Goal: Contribute content: Add original content to the website for others to see

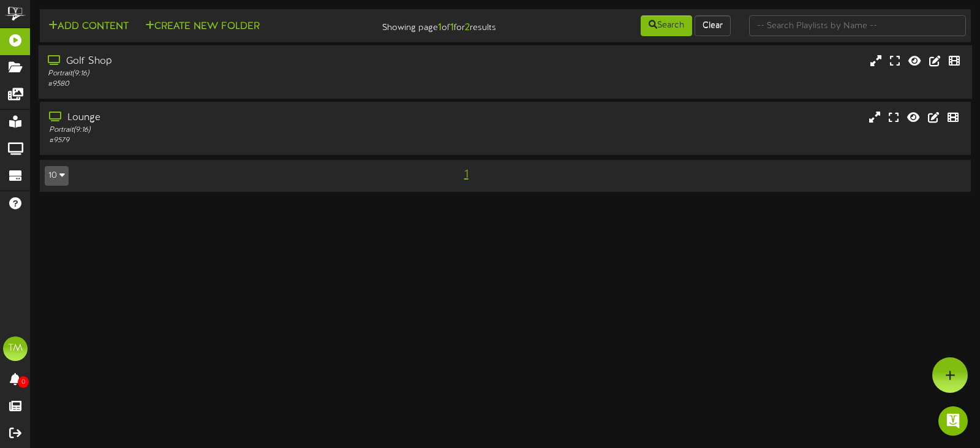
click at [186, 75] on div "Portrait ( 9:16 )" at bounding box center [233, 74] width 370 height 10
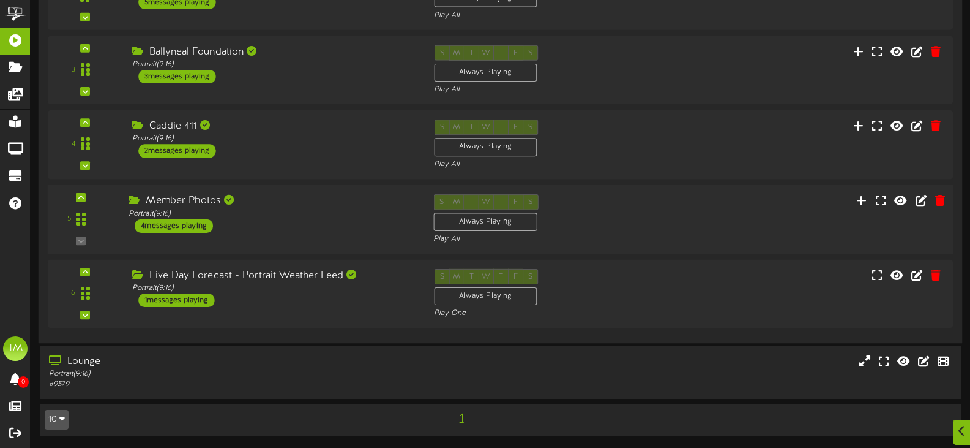
click at [265, 206] on div "Member Photos" at bounding box center [272, 201] width 287 height 14
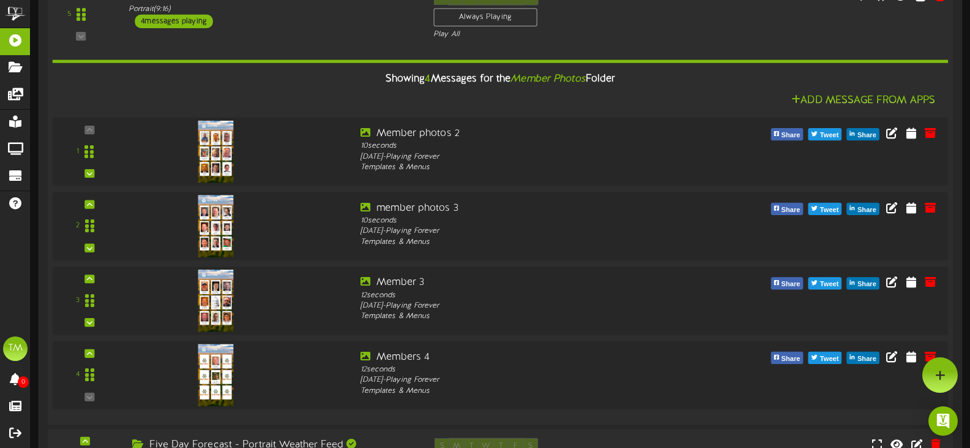
scroll to position [394, 0]
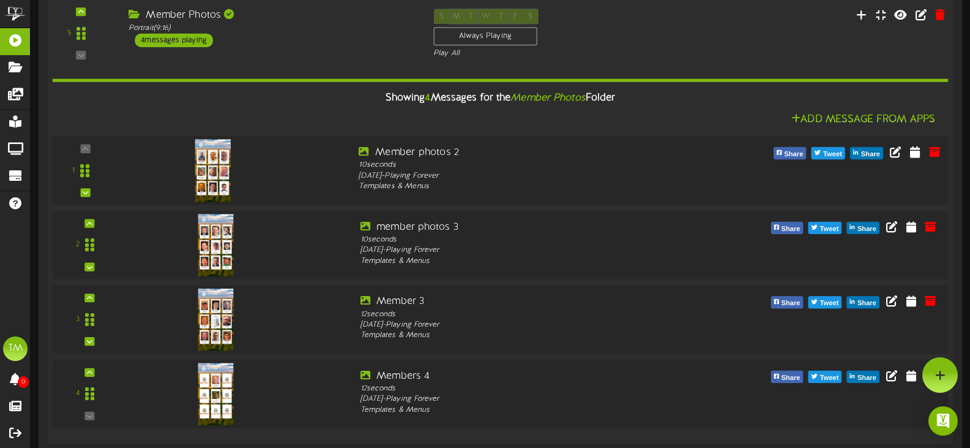
click at [211, 160] on img at bounding box center [213, 170] width 36 height 62
click at [893, 154] on icon at bounding box center [896, 150] width 13 height 13
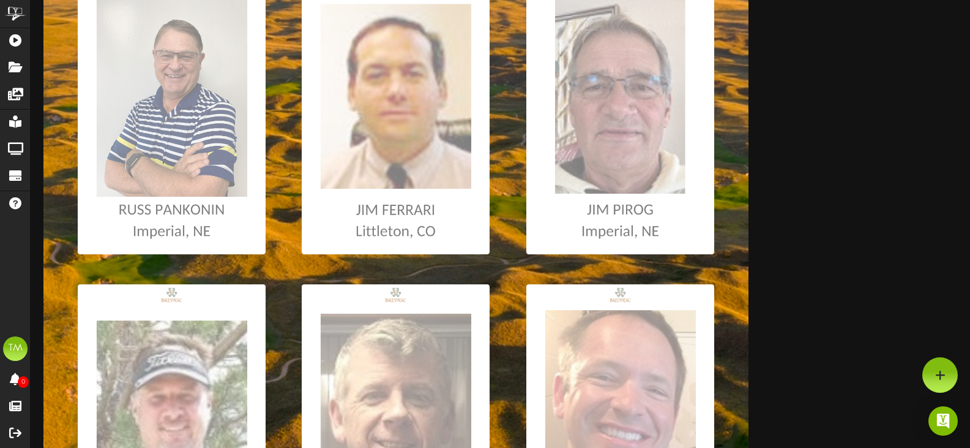
scroll to position [184, 0]
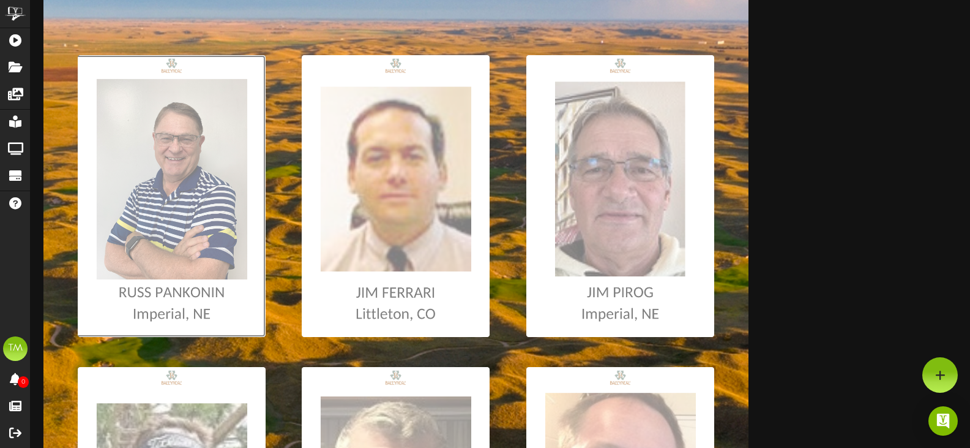
type input "**********"
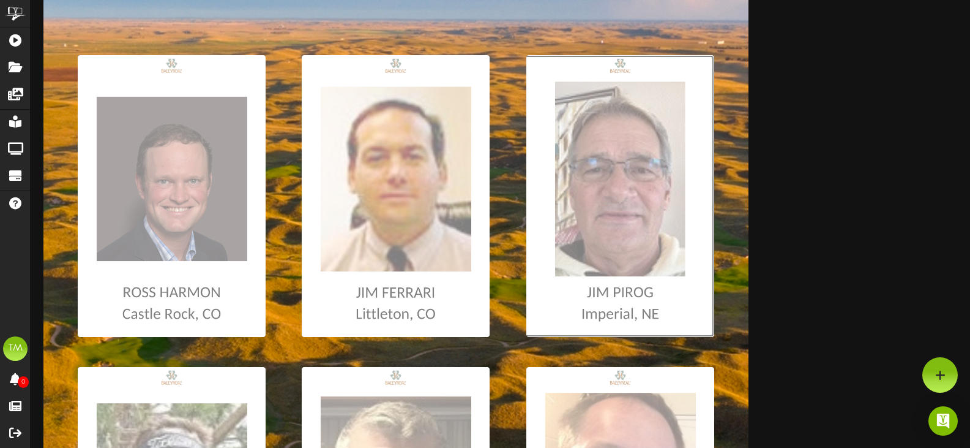
click at [603, 232] on input "file" at bounding box center [6, 196] width 1415 height 282
type input "**********"
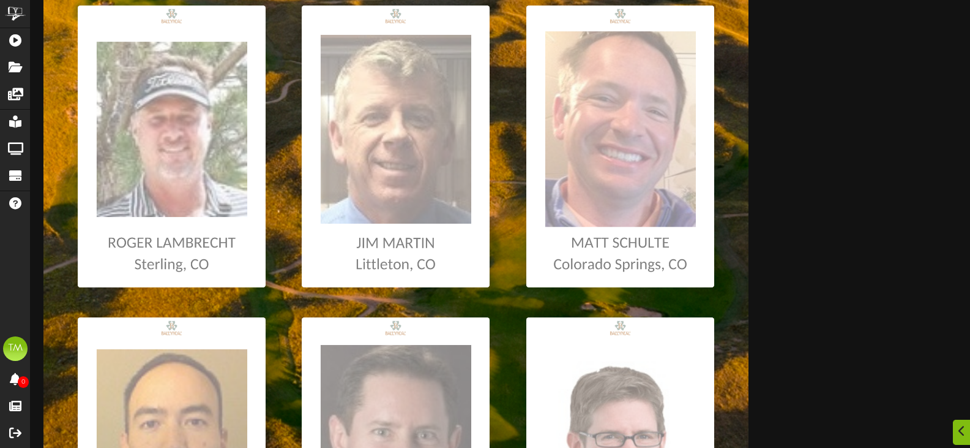
scroll to position [551, 0]
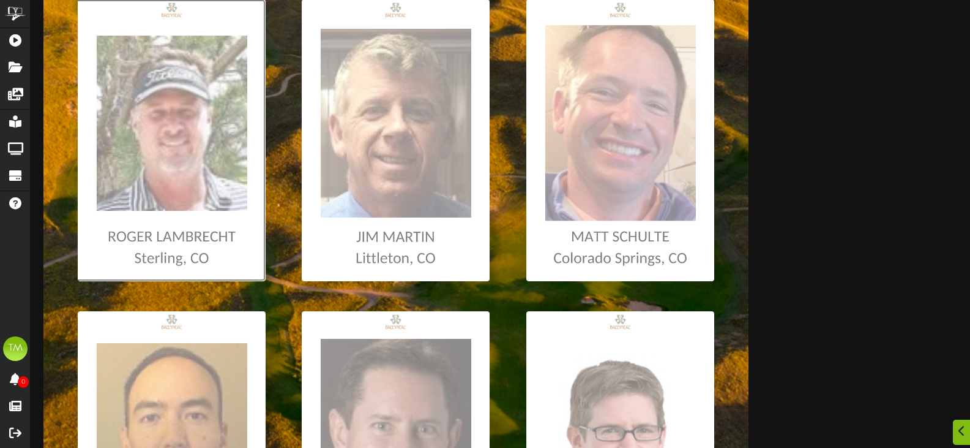
type input "**********"
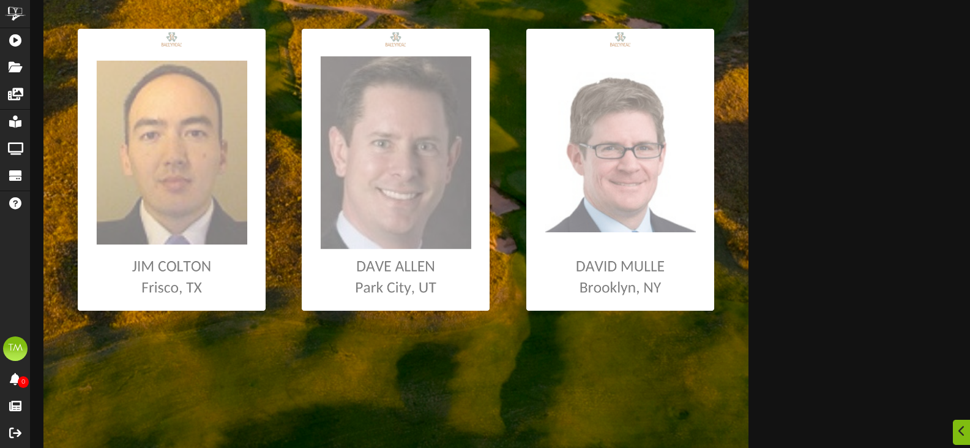
scroll to position [835, 0]
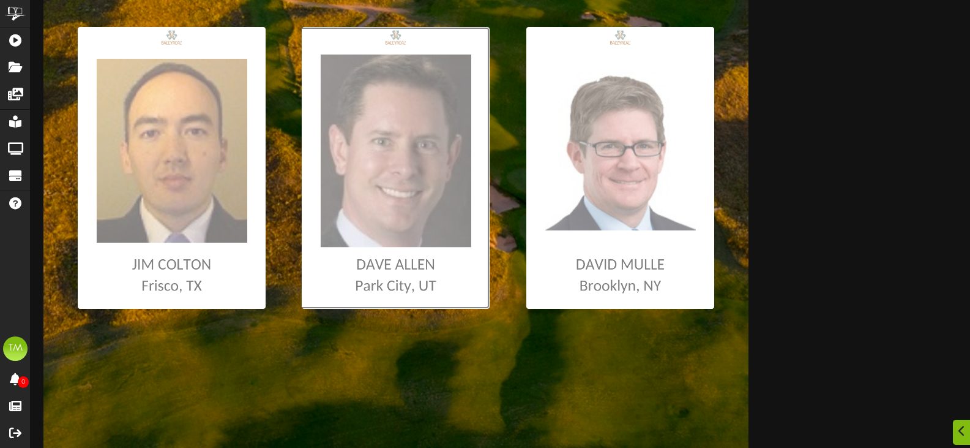
type input "**********"
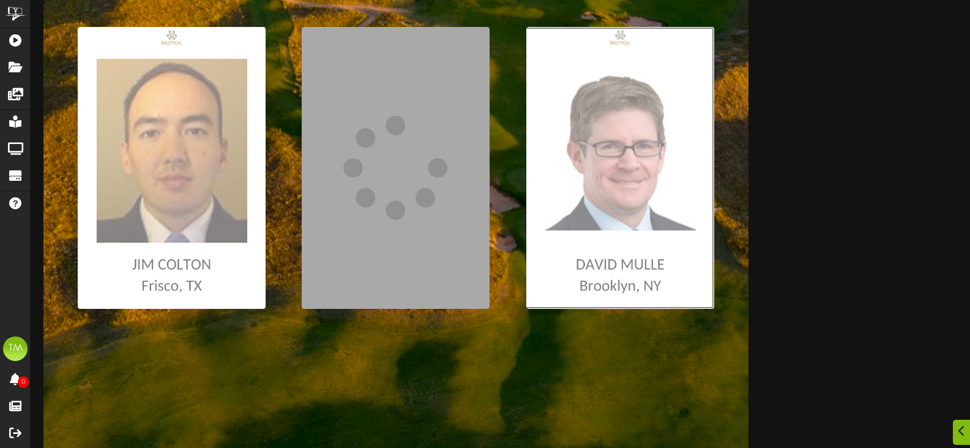
click at [596, 208] on input "file" at bounding box center [6, 168] width 1415 height 282
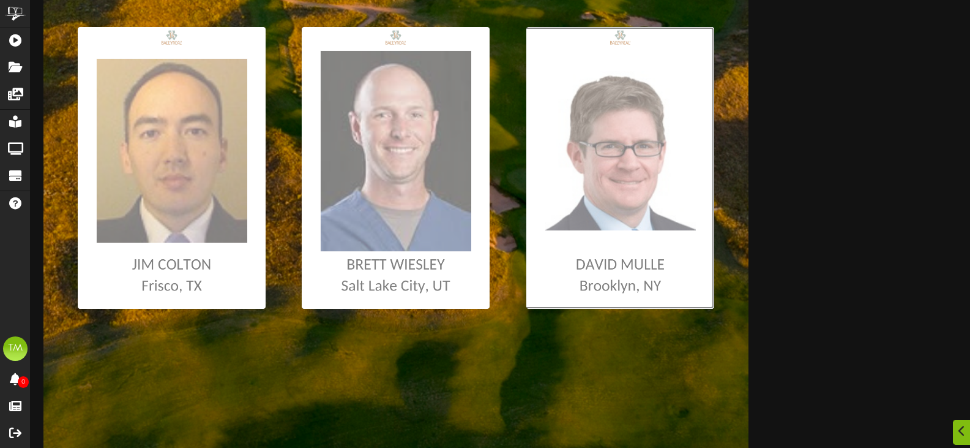
type input "**********"
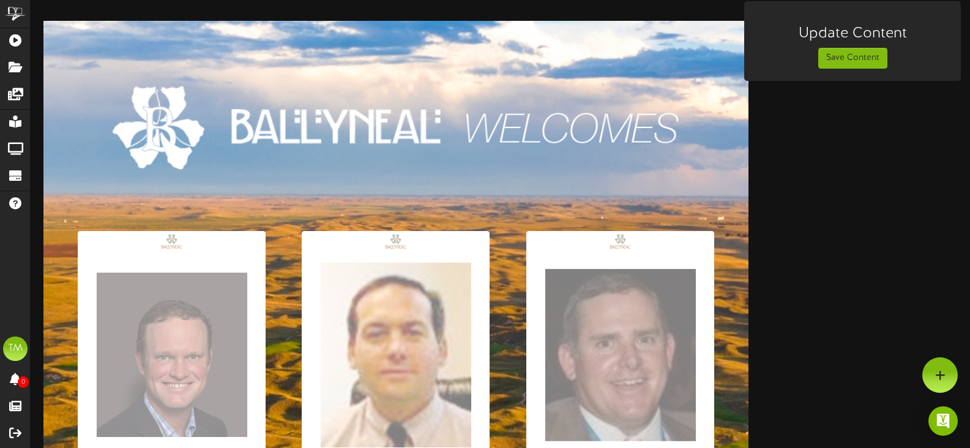
scroll to position [0, 0]
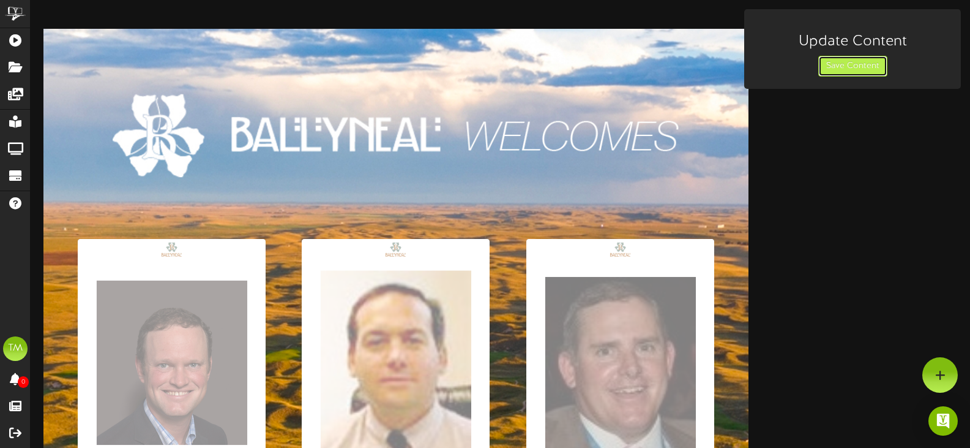
click at [850, 69] on button "Save Content" at bounding box center [853, 66] width 69 height 21
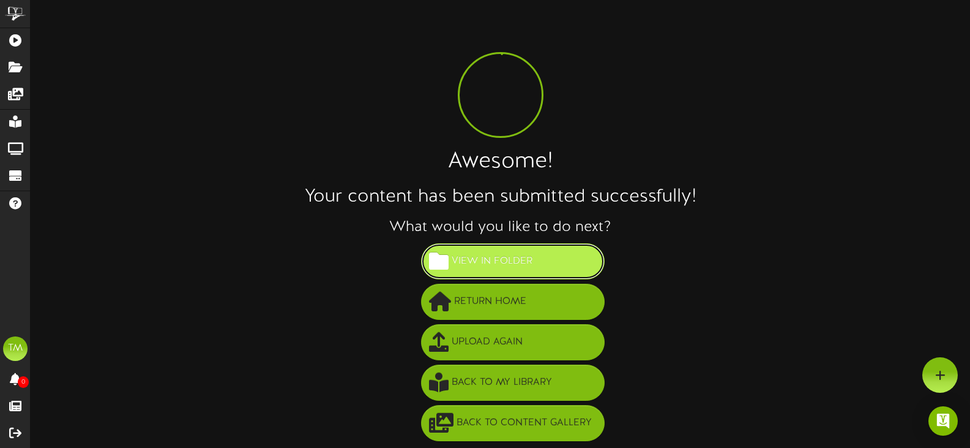
click at [537, 250] on button "View in Folder" at bounding box center [513, 261] width 184 height 36
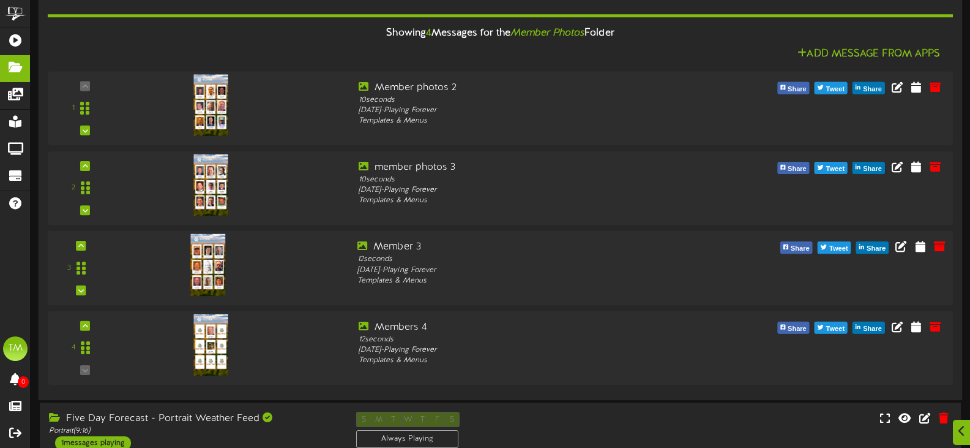
scroll to position [429, 0]
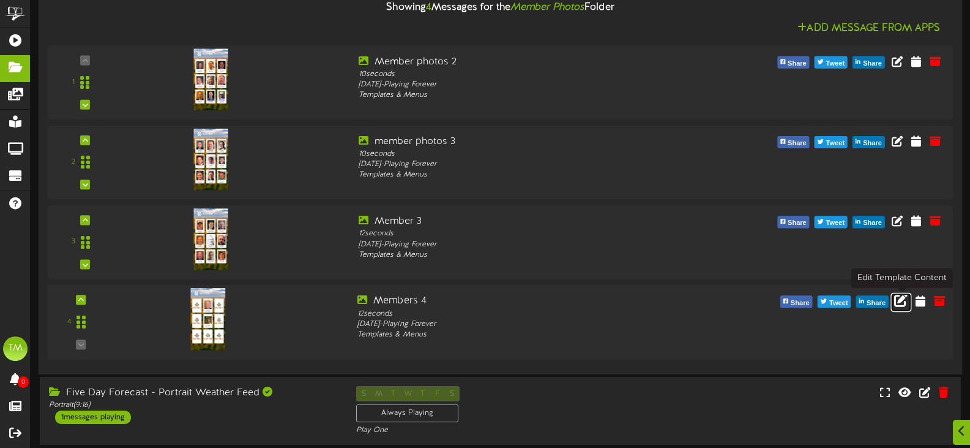
click at [898, 299] on icon at bounding box center [900, 299] width 13 height 13
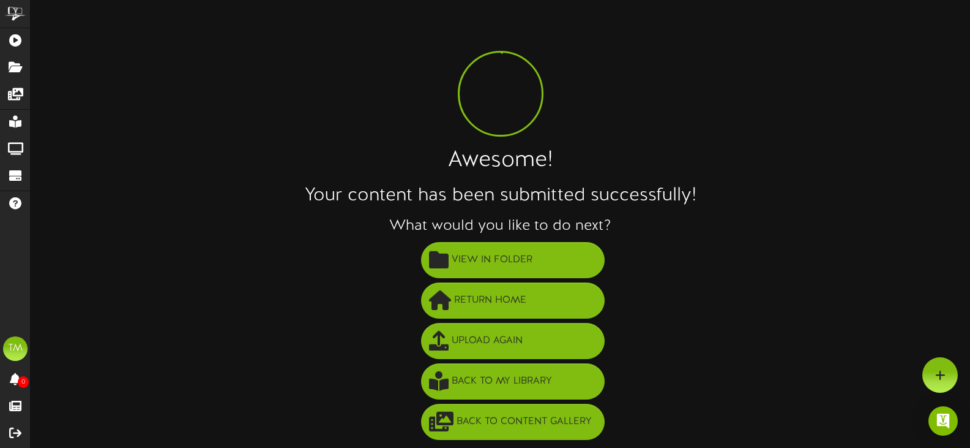
scroll to position [1, 0]
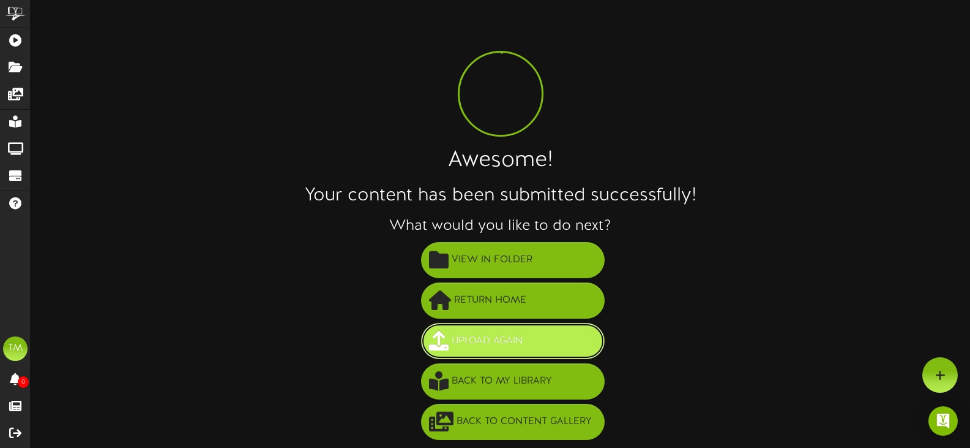
click at [517, 331] on span "Upload Again" at bounding box center [487, 341] width 77 height 20
click at [515, 337] on span "Upload Again" at bounding box center [487, 341] width 77 height 20
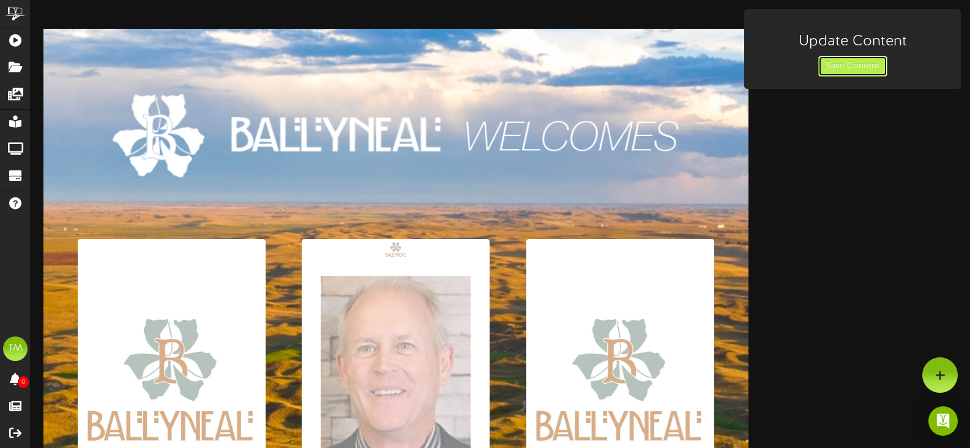
click at [850, 63] on button "Save Content" at bounding box center [853, 66] width 69 height 21
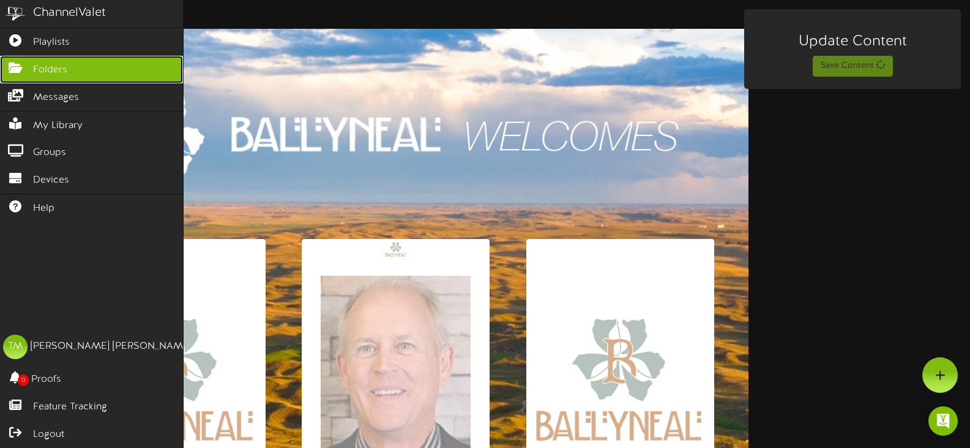
click at [47, 72] on span "Folders" at bounding box center [50, 70] width 34 height 14
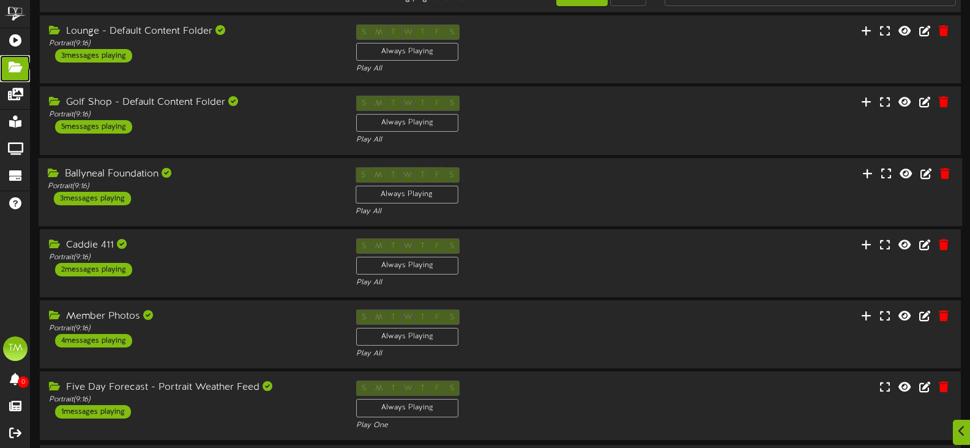
scroll to position [80, 0]
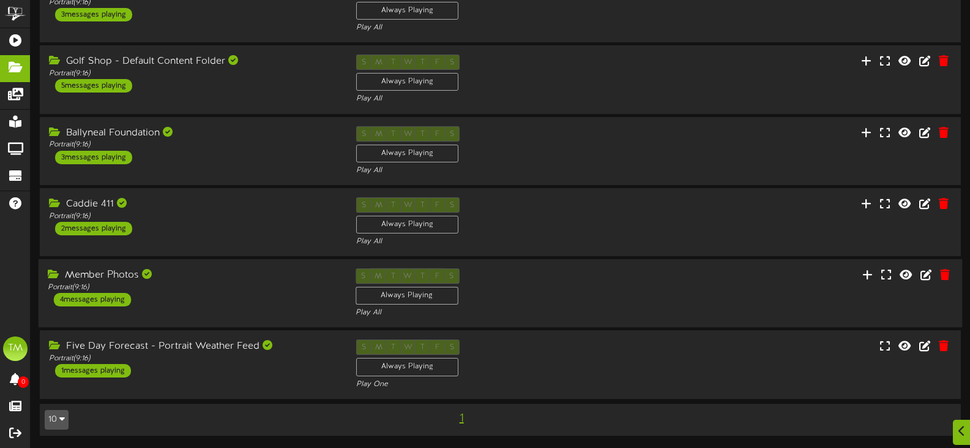
click at [206, 266] on div "Member Photos Portrait ( 9:16 ) 4 messages playing S M T W T F S Always Playing" at bounding box center [501, 293] width 924 height 69
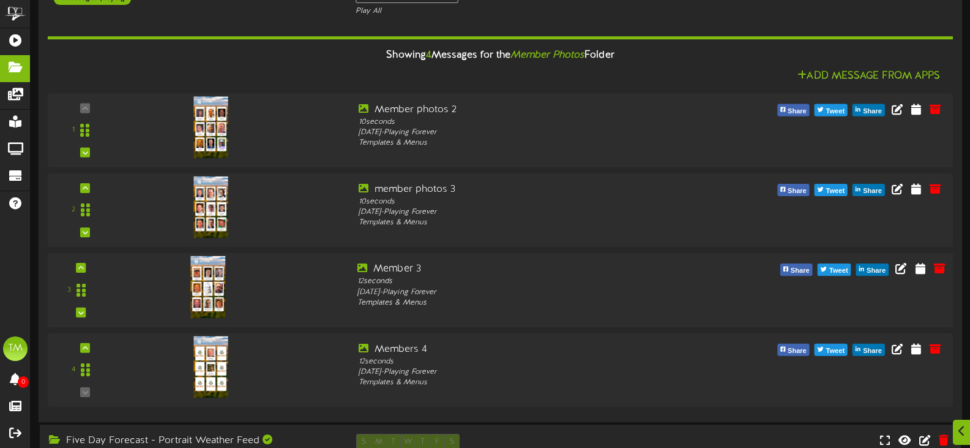
scroll to position [386, 0]
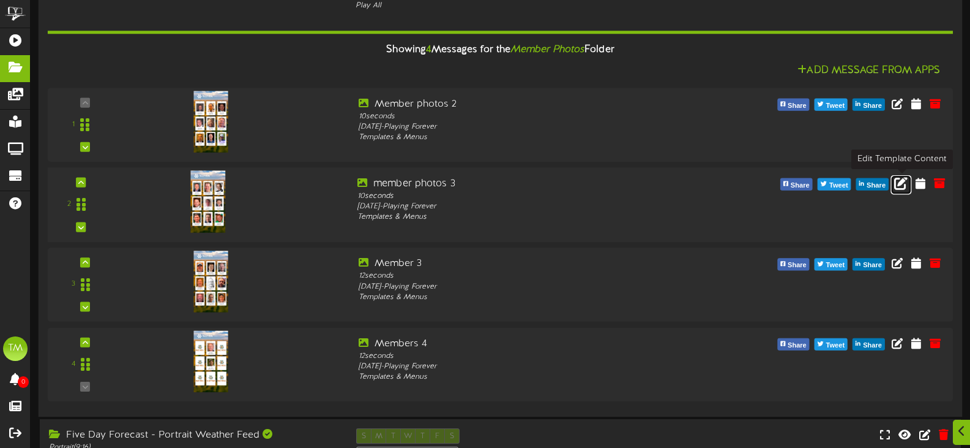
click at [900, 184] on icon at bounding box center [900, 182] width 13 height 13
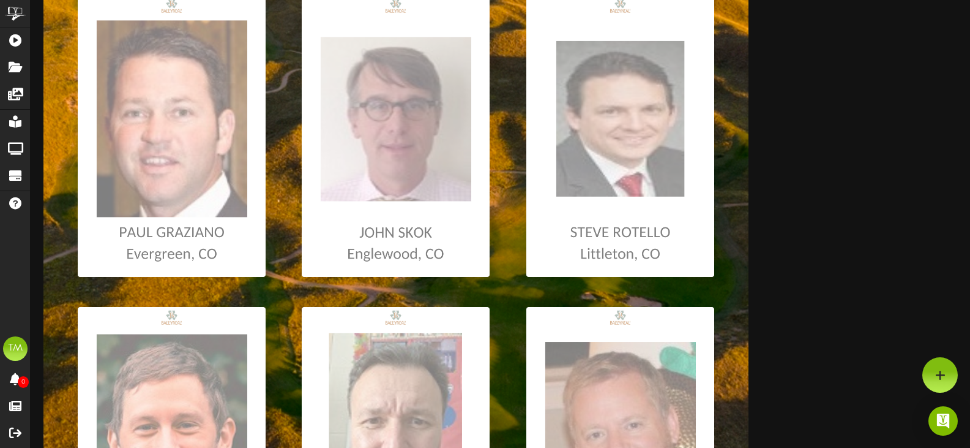
scroll to position [551, 0]
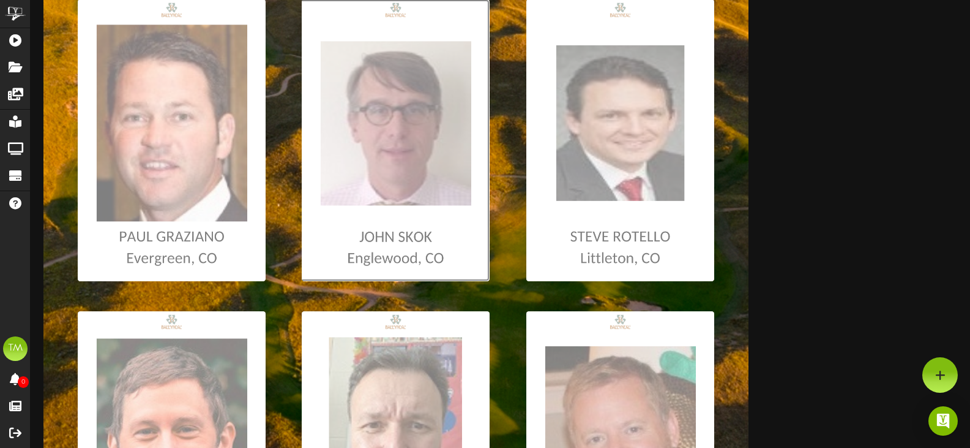
type input "**********"
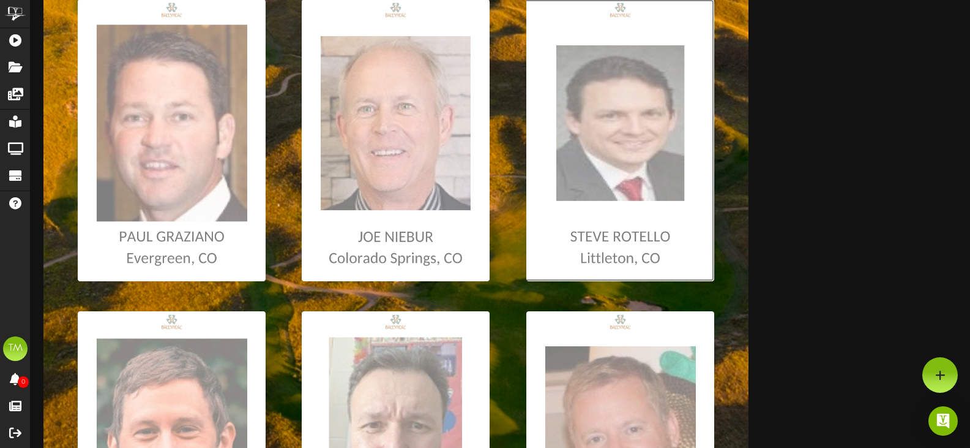
click at [604, 193] on input "file" at bounding box center [6, 140] width 1415 height 282
type input "**********"
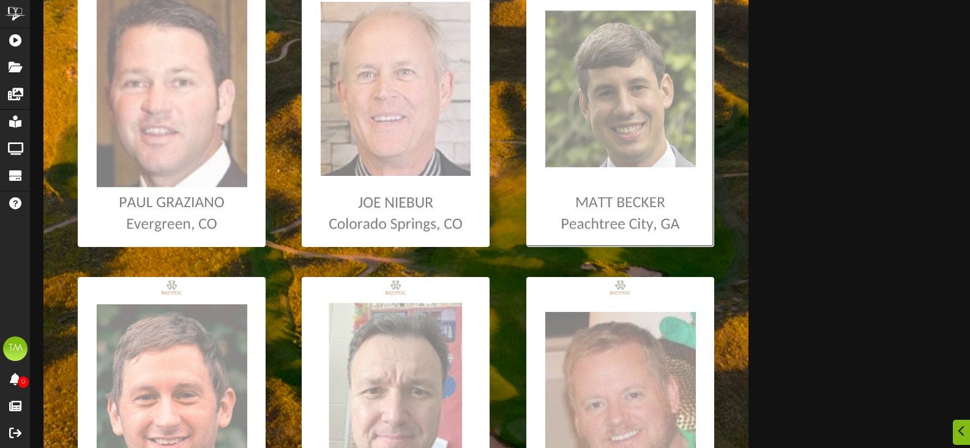
scroll to position [590, 0]
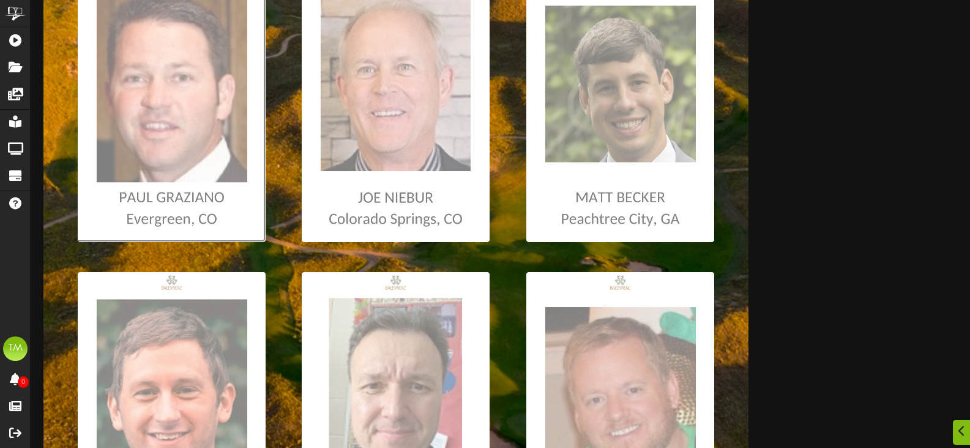
type input "**********"
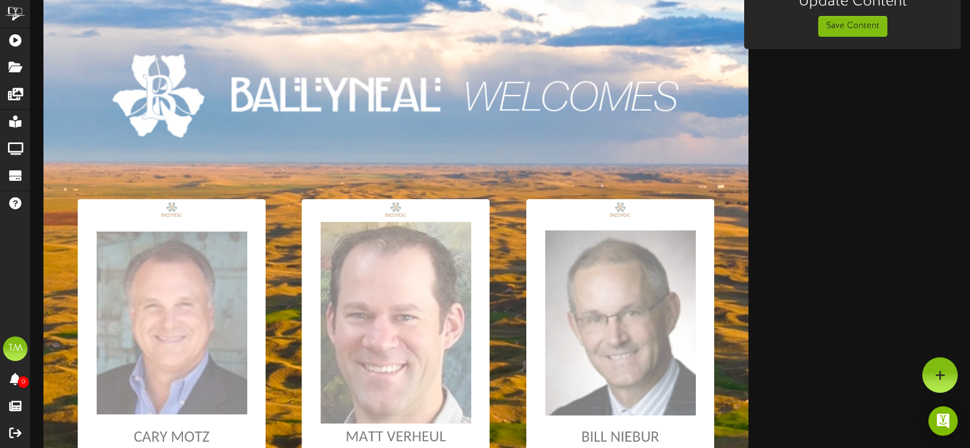
scroll to position [39, 0]
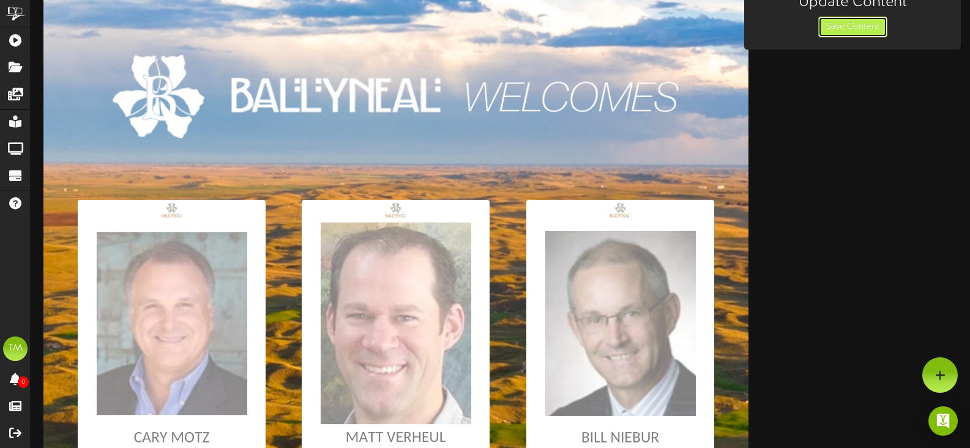
click at [844, 29] on button "Save Content" at bounding box center [853, 27] width 69 height 21
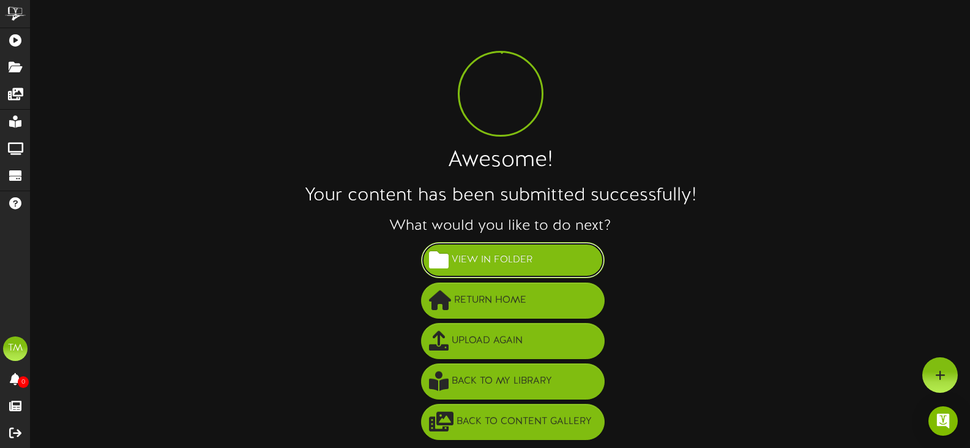
click at [478, 264] on span "View in Folder" at bounding box center [492, 260] width 87 height 20
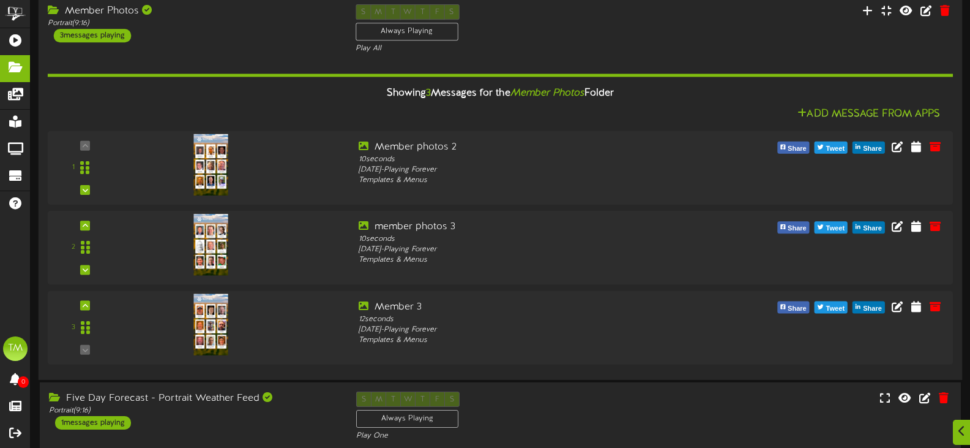
scroll to position [395, 0]
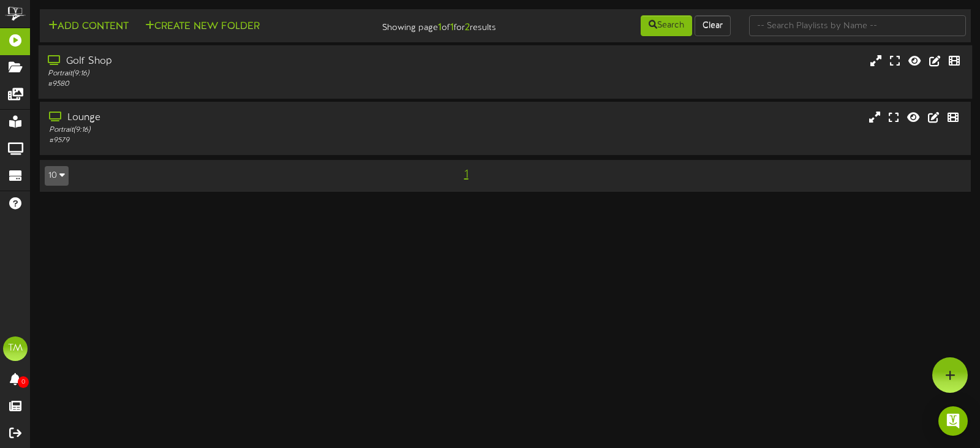
click at [119, 77] on div "Portrait ( 9:16 )" at bounding box center [233, 74] width 370 height 10
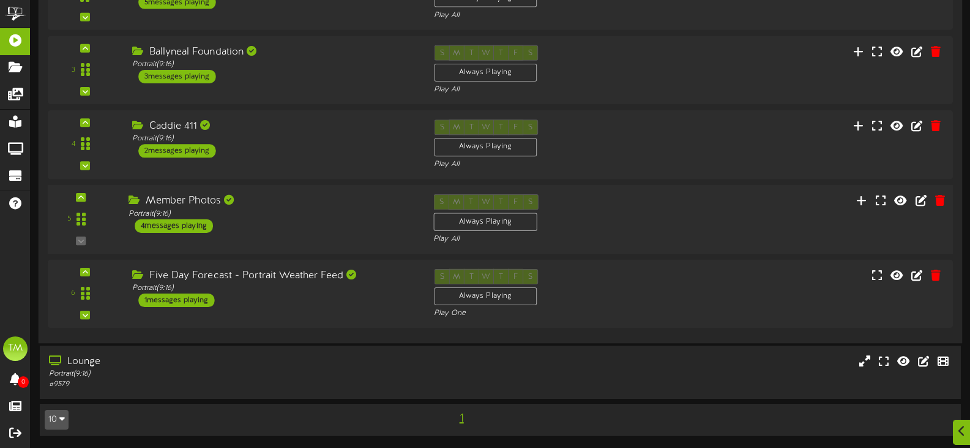
click at [199, 198] on div "Member Photos" at bounding box center [272, 201] width 287 height 14
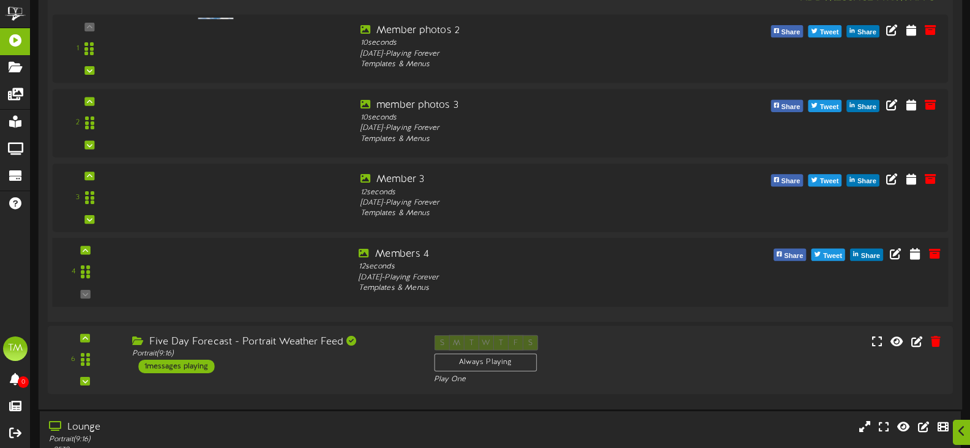
scroll to position [517, 0]
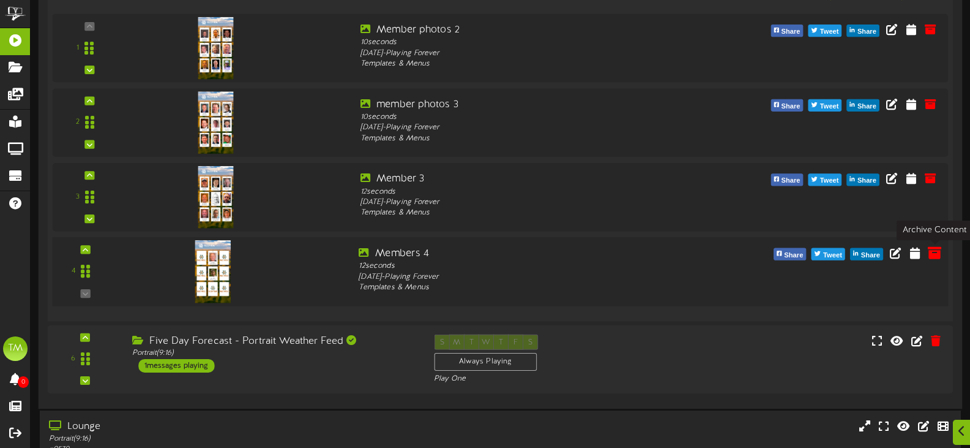
click at [935, 252] on icon at bounding box center [934, 252] width 13 height 13
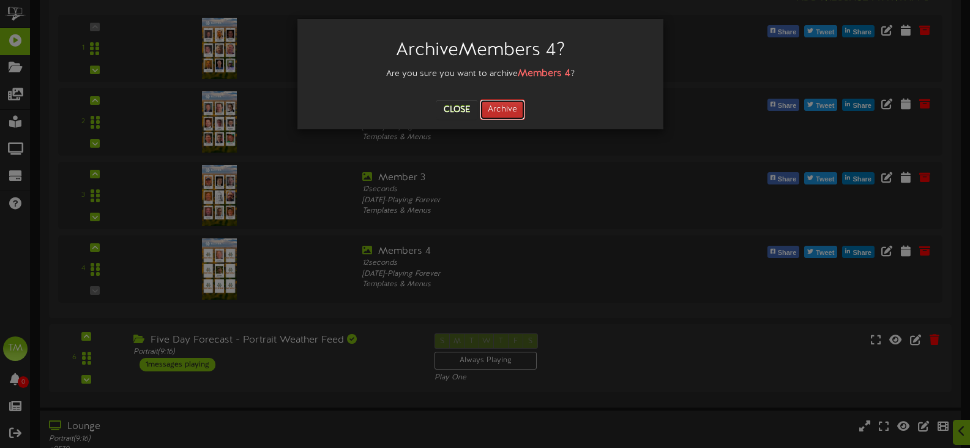
drag, startPoint x: 508, startPoint y: 103, endPoint x: 503, endPoint y: 108, distance: 7.4
click at [507, 103] on button "Archive" at bounding box center [502, 109] width 45 height 21
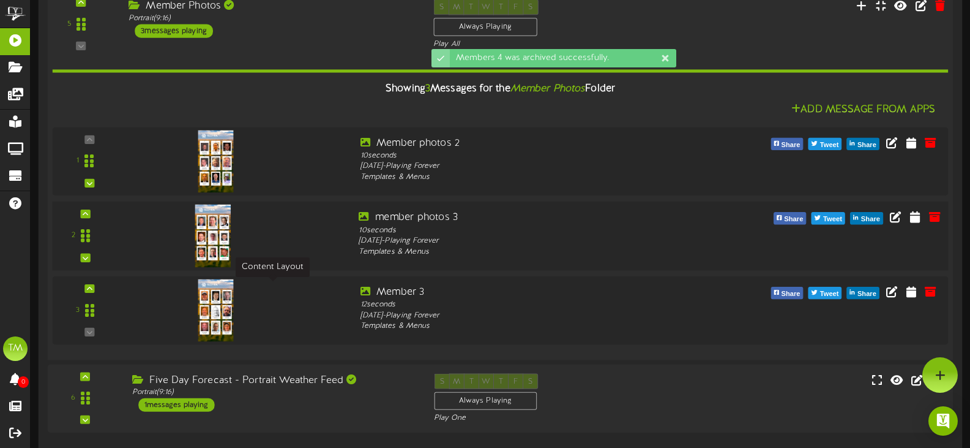
scroll to position [403, 0]
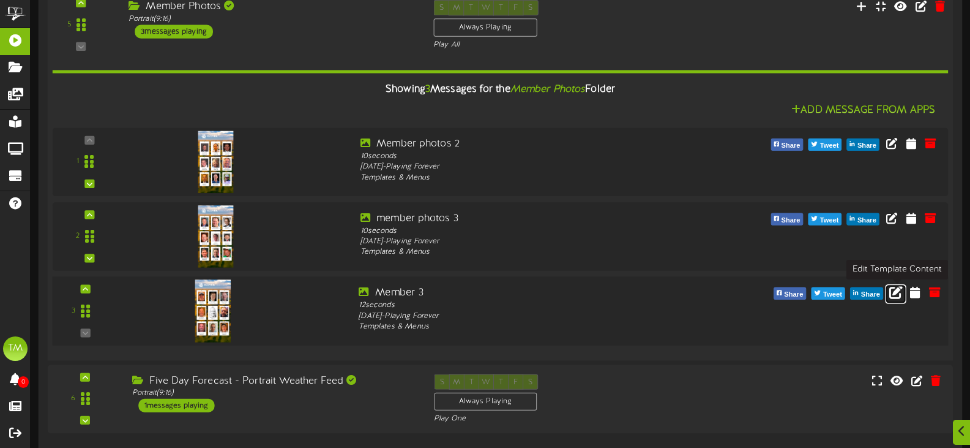
click at [899, 291] on icon at bounding box center [896, 291] width 13 height 13
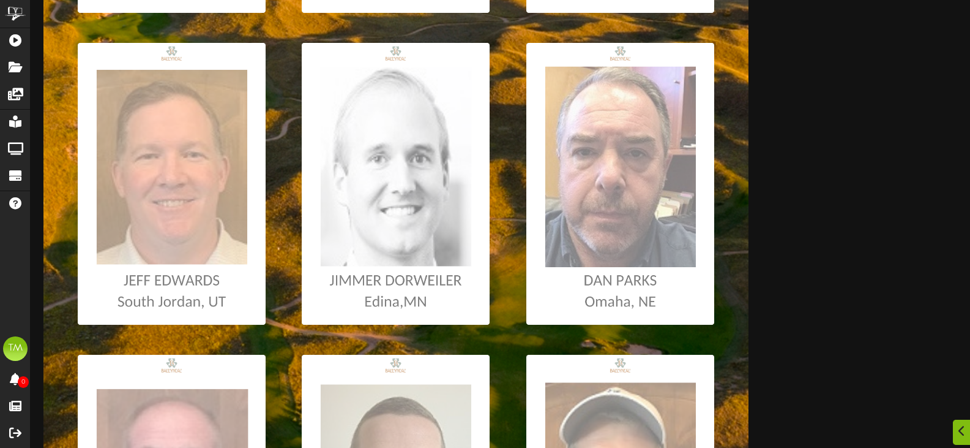
scroll to position [529, 0]
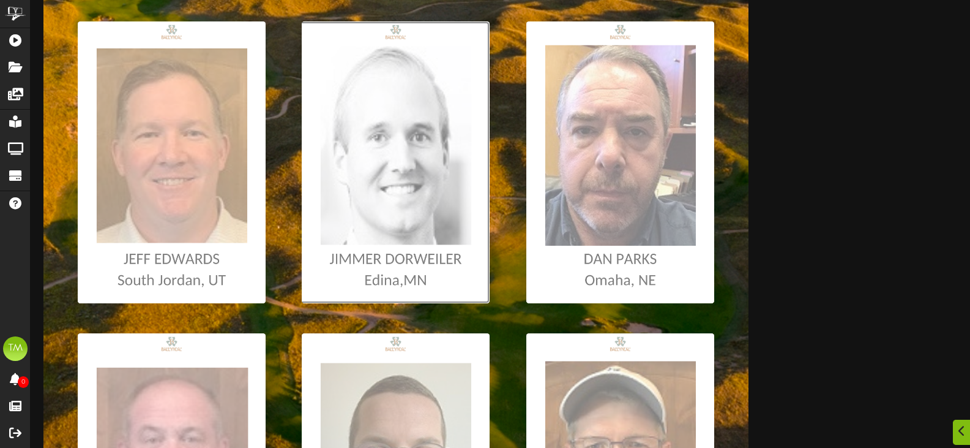
type input "**********"
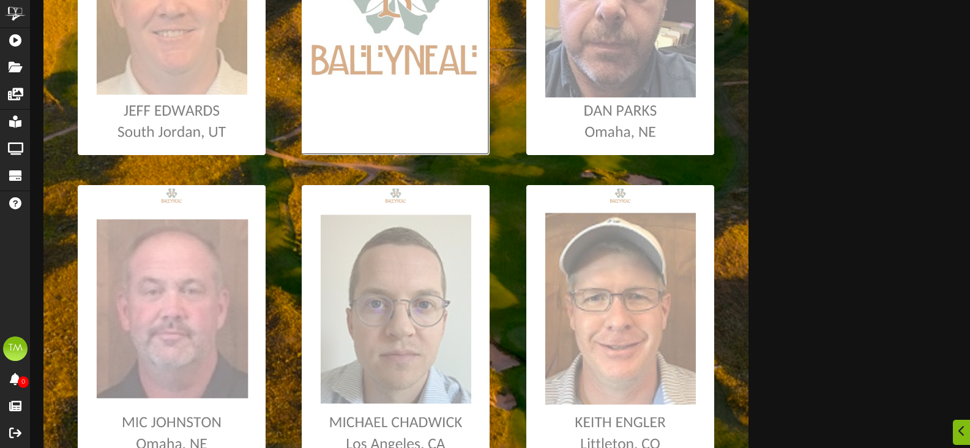
scroll to position [468, 0]
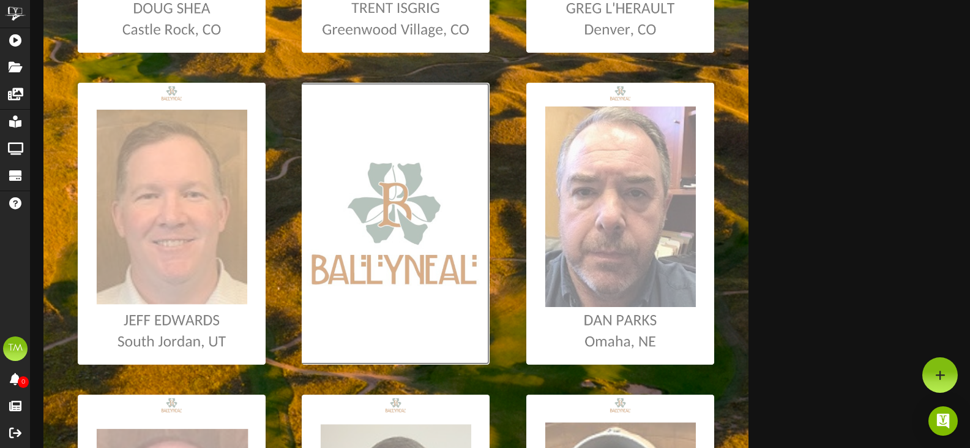
type input "**********"
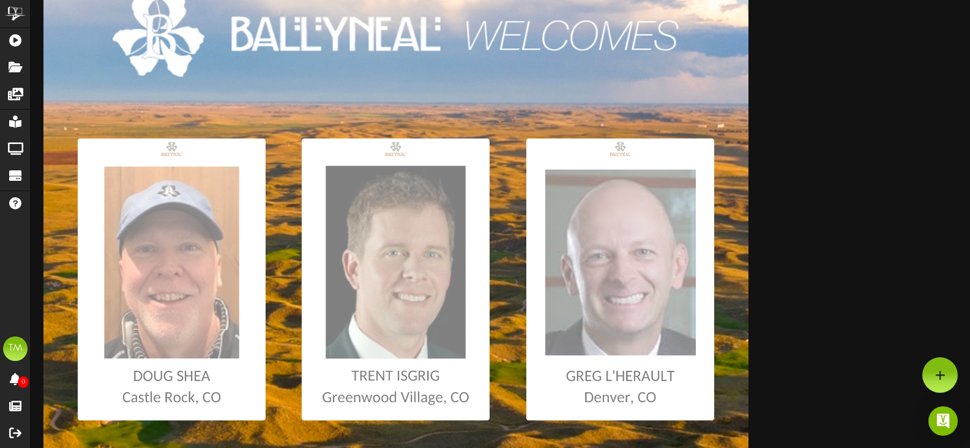
scroll to position [0, 0]
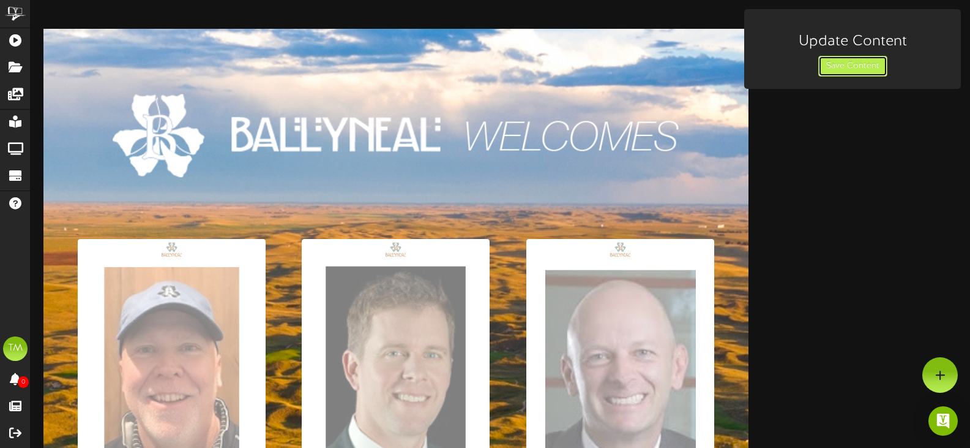
click at [831, 73] on button "Save Content" at bounding box center [853, 66] width 69 height 21
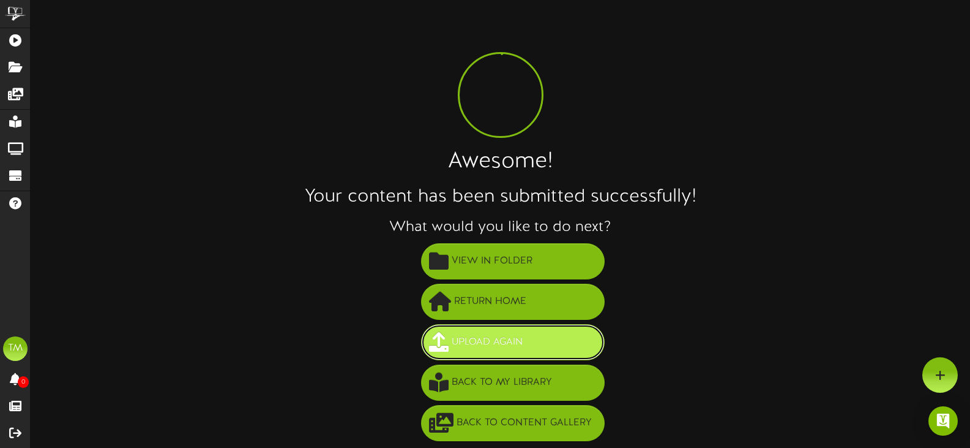
click at [493, 349] on span "Upload Again" at bounding box center [487, 342] width 77 height 20
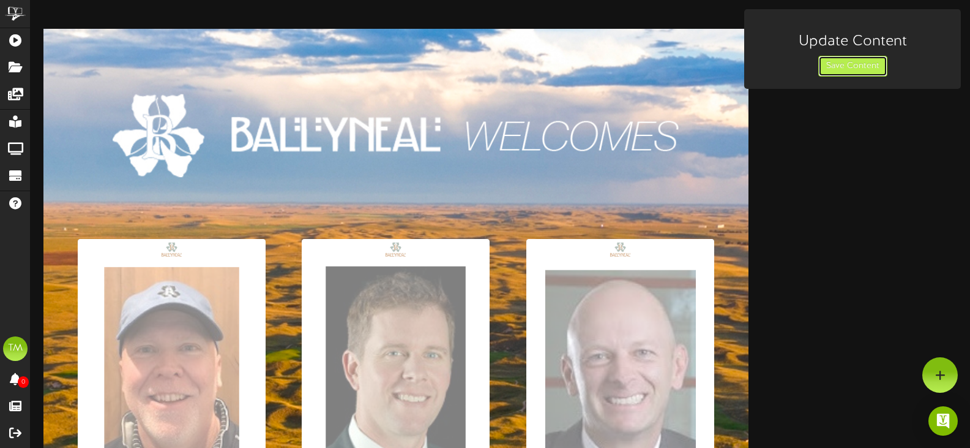
click at [860, 70] on button "Save Content" at bounding box center [853, 66] width 69 height 21
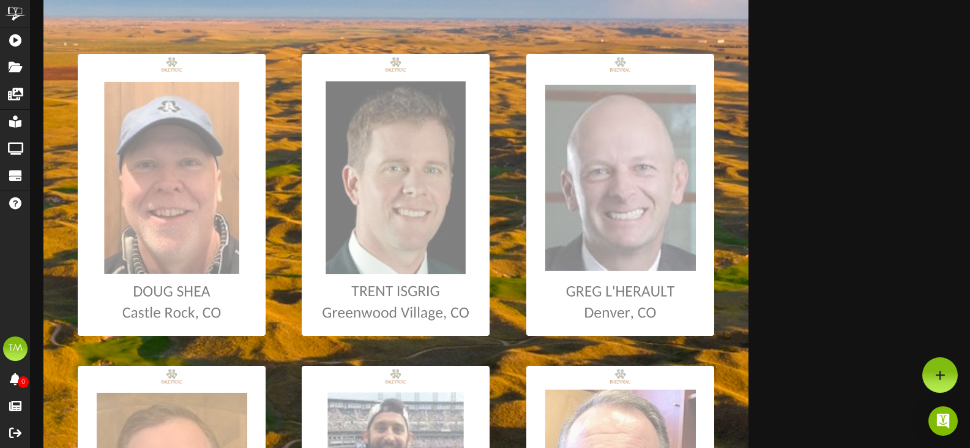
scroll to position [184, 0]
